Goal: Navigation & Orientation: Find specific page/section

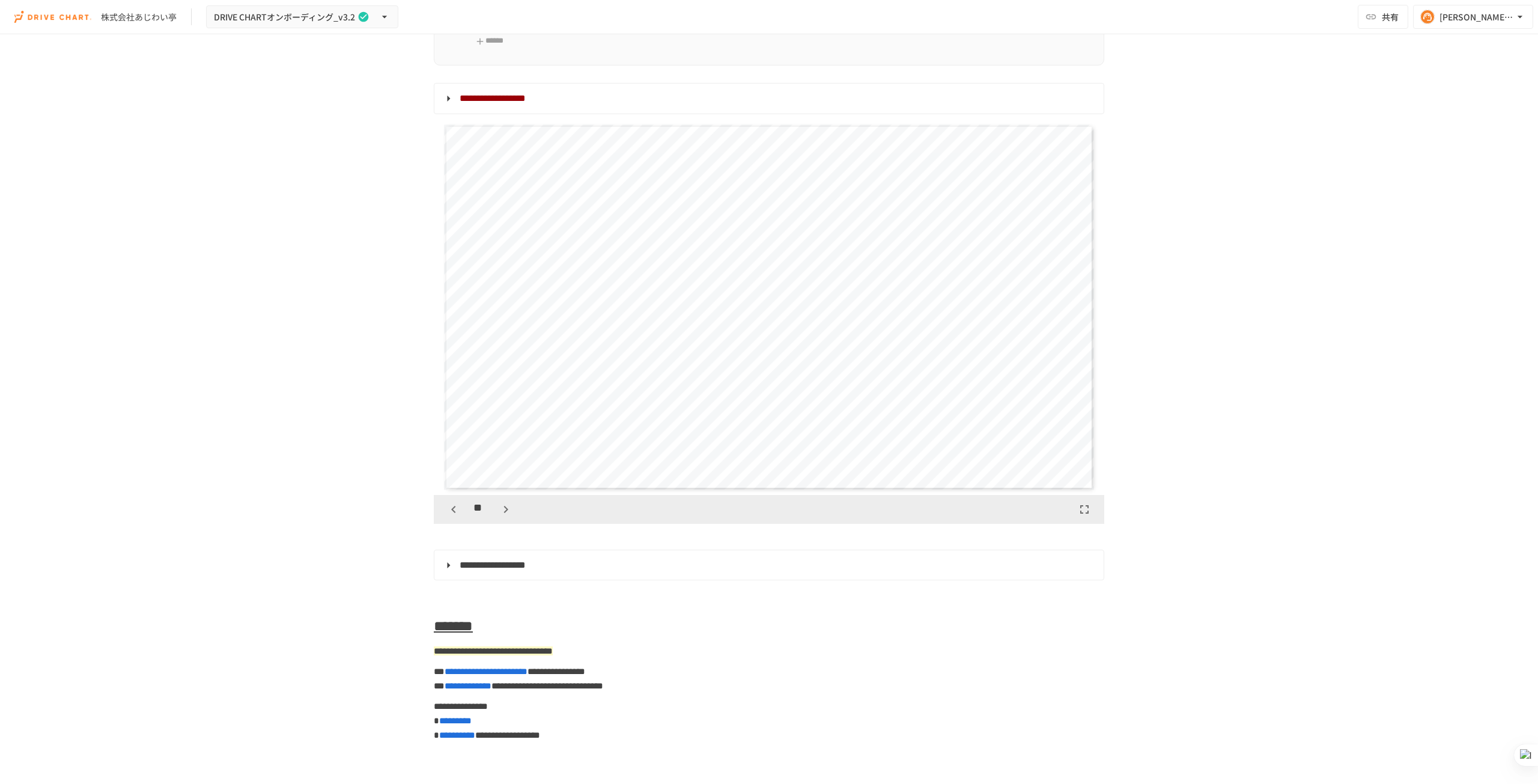
scroll to position [5105, 0]
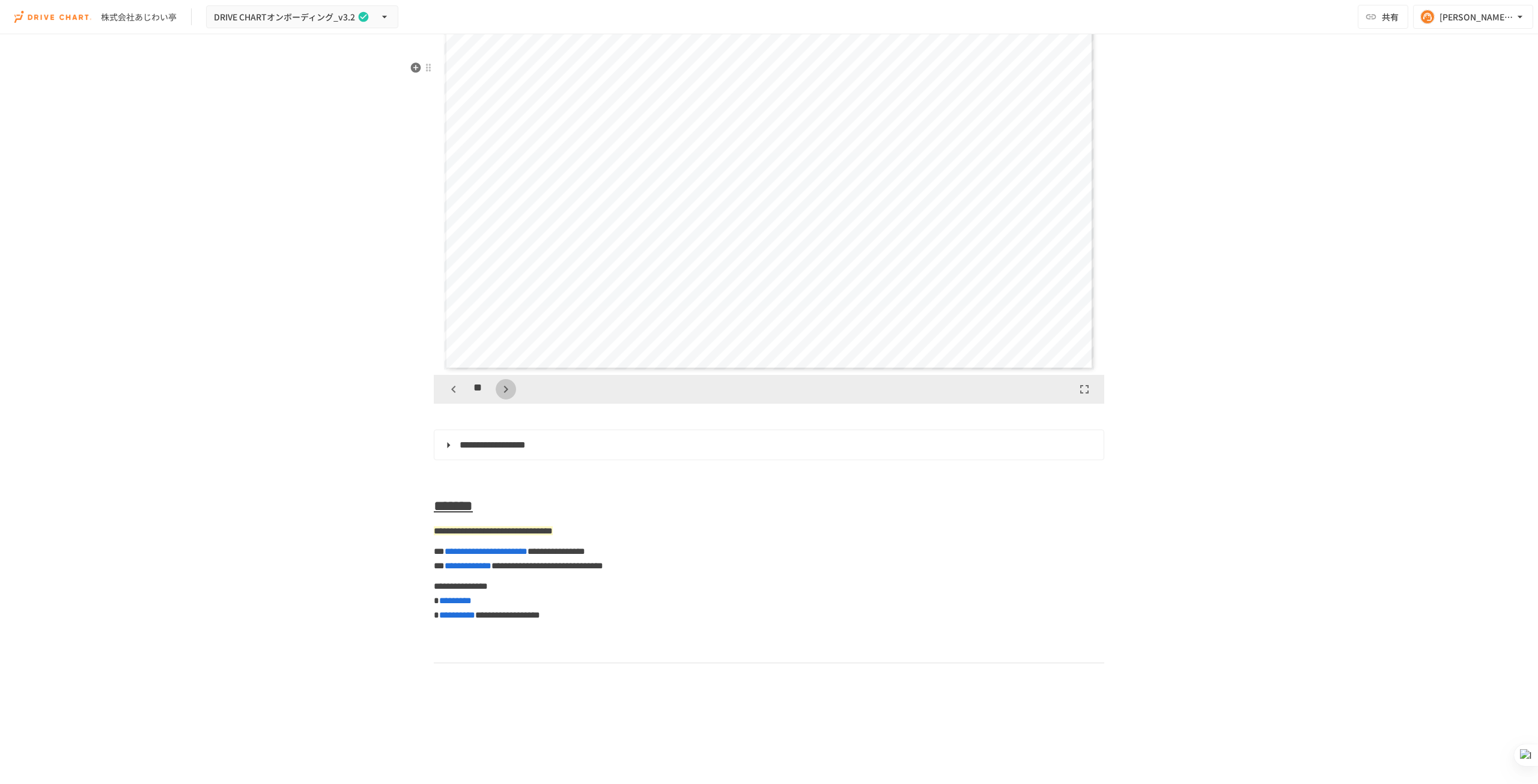
click at [505, 396] on icon "button" at bounding box center [506, 389] width 14 height 14
click at [502, 396] on icon "button" at bounding box center [506, 389] width 14 height 14
click at [446, 396] on icon "button" at bounding box center [454, 389] width 14 height 14
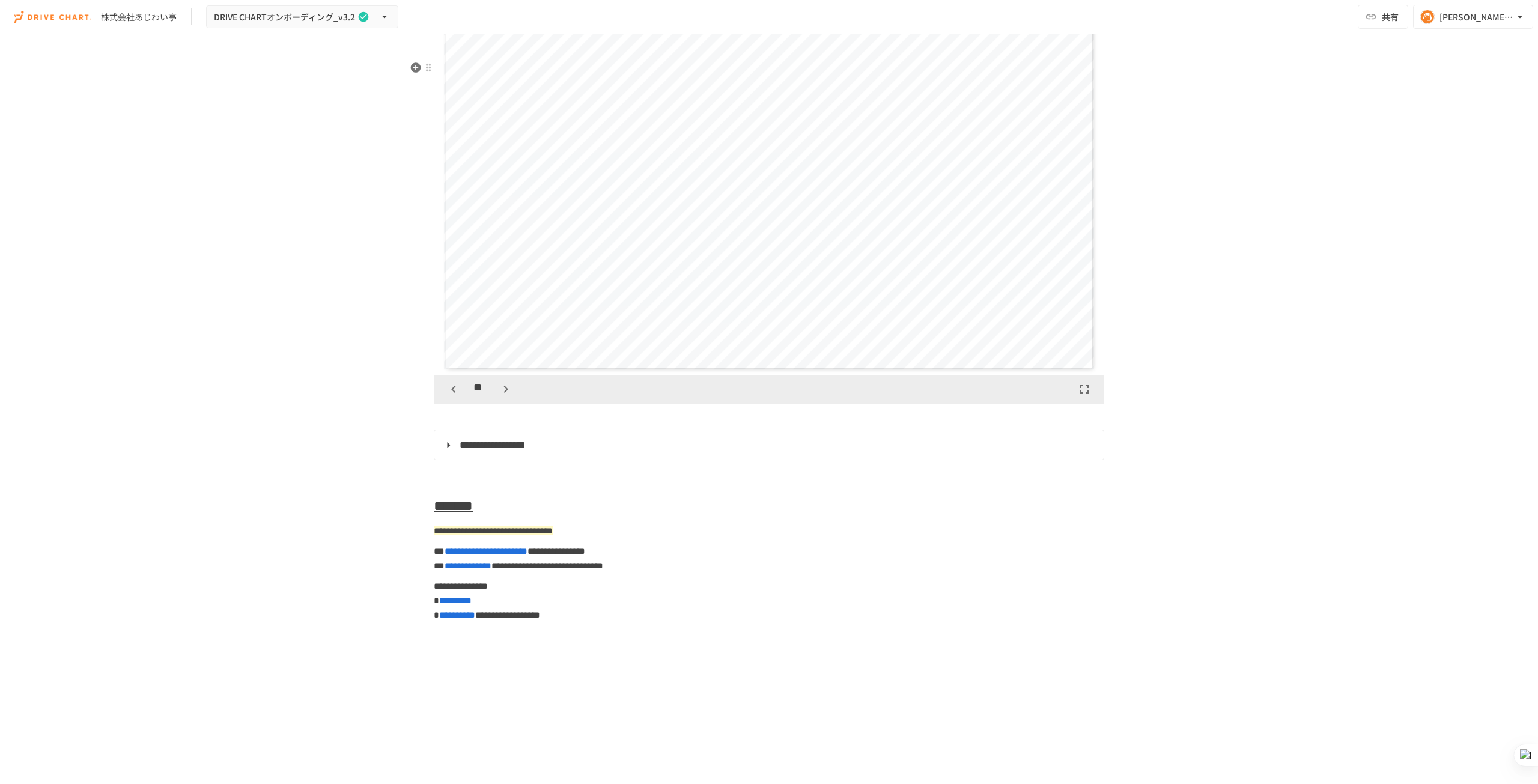
scroll to position [6380, 0]
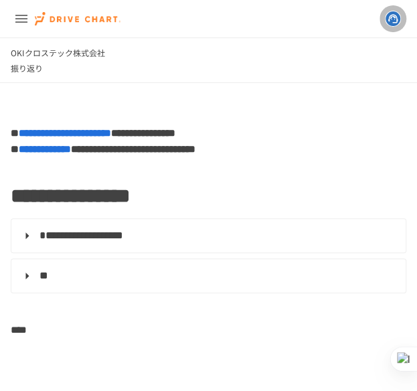
scroll to position [5850, 0]
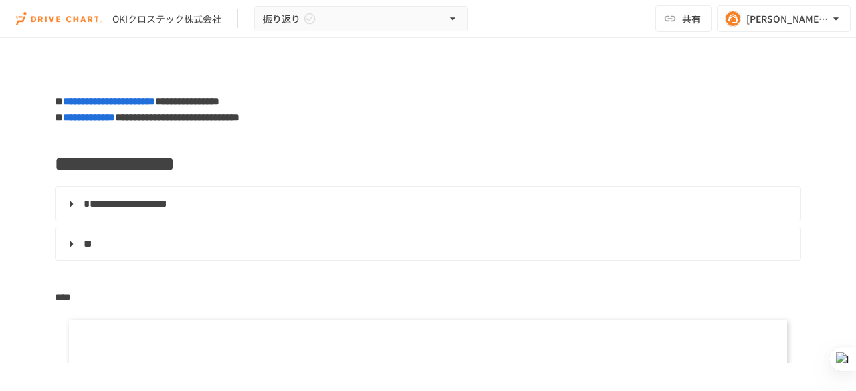
scroll to position [5432, 0]
